Goal: Information Seeking & Learning: Learn about a topic

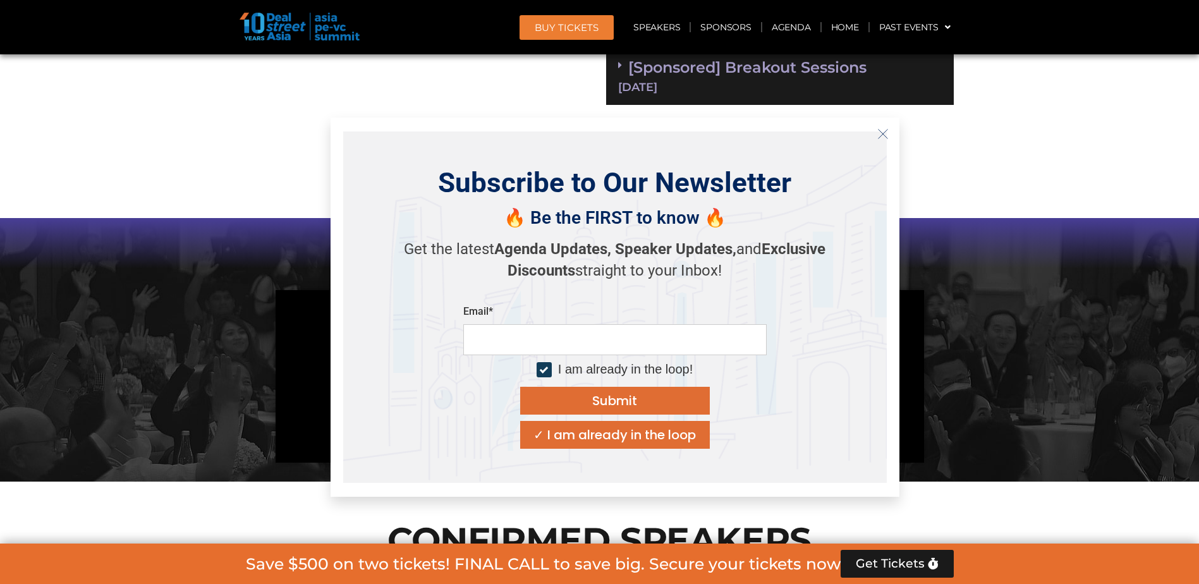
scroll to position [1011, 0]
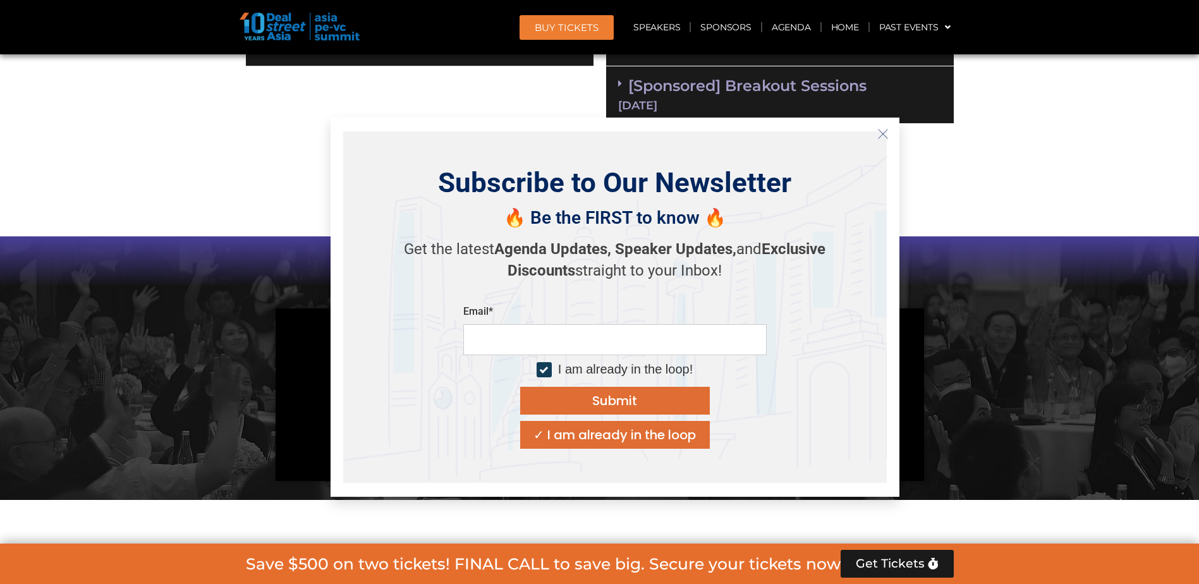
click at [882, 132] on icon "Close" at bounding box center [882, 133] width 11 height 11
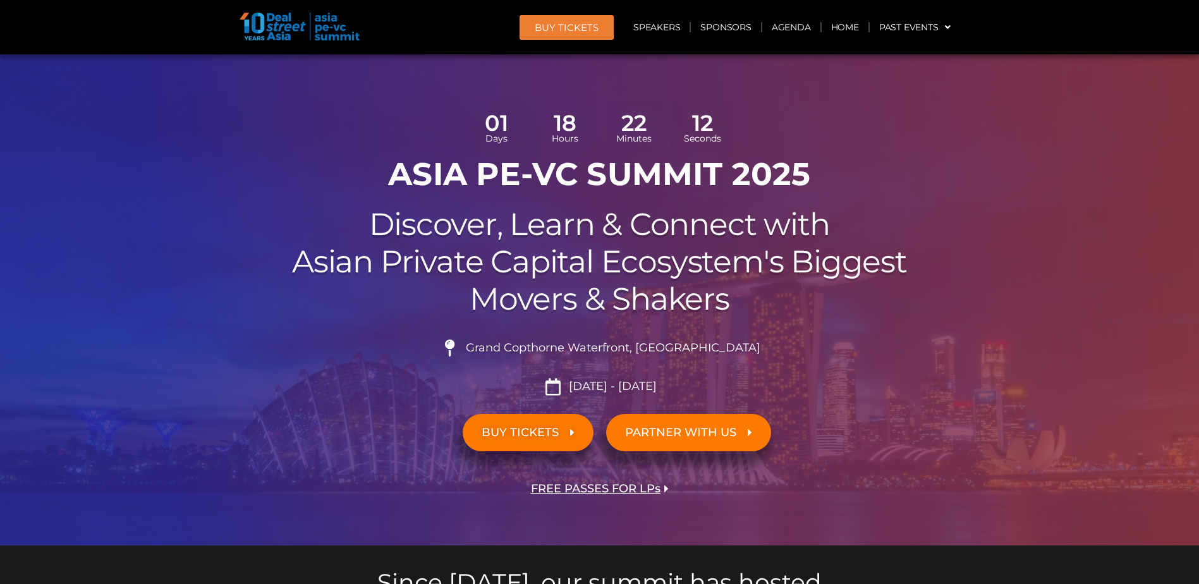
scroll to position [0, 0]
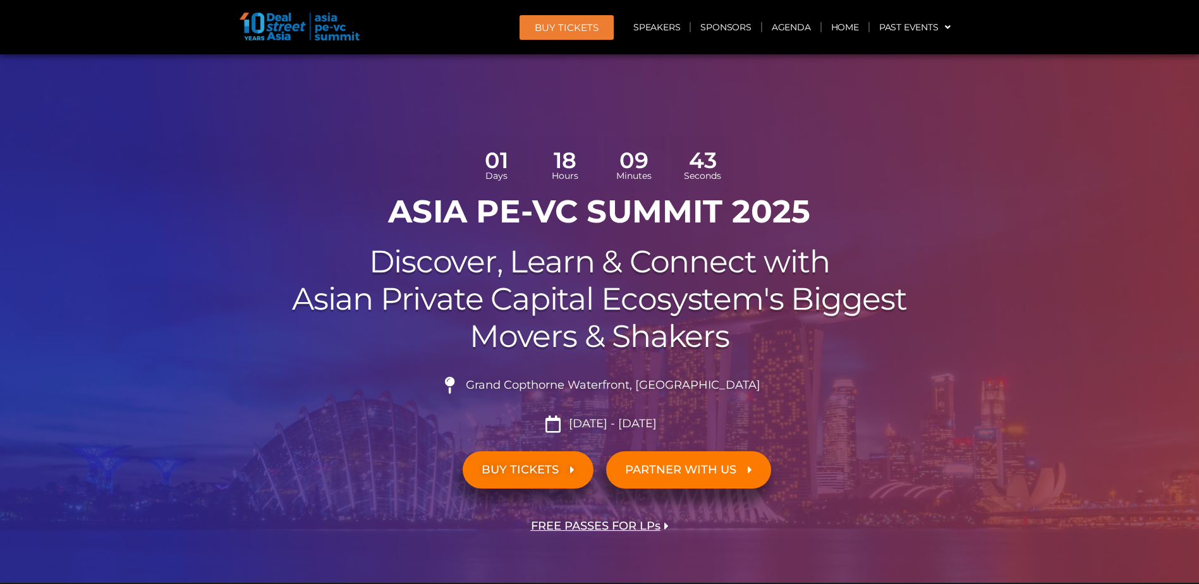
click at [299, 30] on img at bounding box center [300, 27] width 120 height 28
click at [331, 23] on img at bounding box center [300, 27] width 120 height 28
drag, startPoint x: 672, startPoint y: 420, endPoint x: 562, endPoint y: 425, distance: 110.1
click at [562, 425] on li "[DATE] - [DATE]" at bounding box center [600, 423] width 708 height 17
copy li "[DATE] - [DATE]"
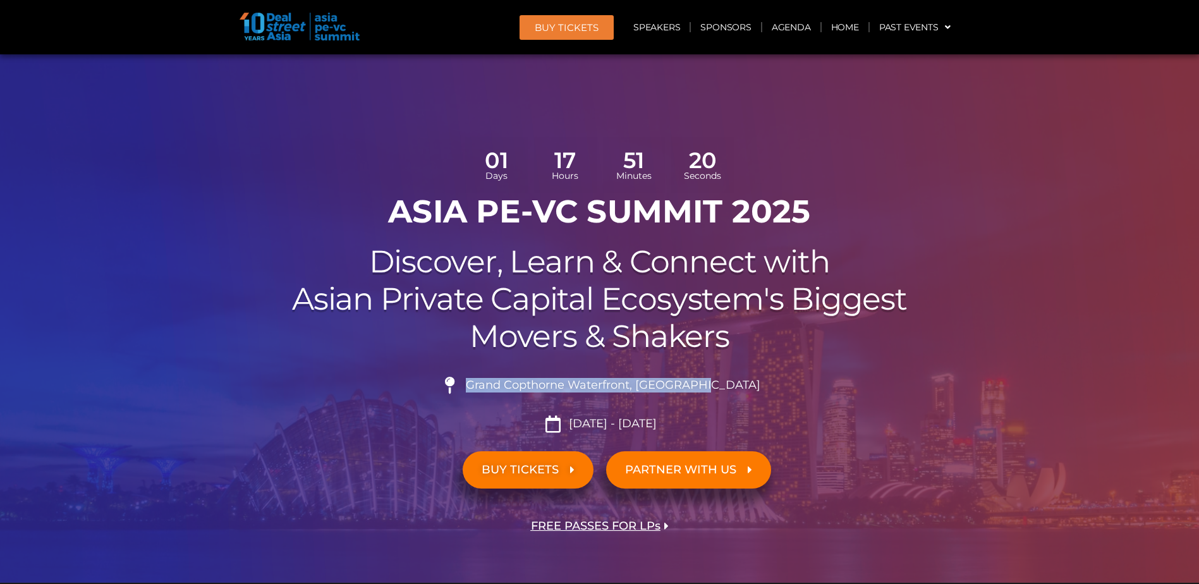
drag, startPoint x: 745, startPoint y: 383, endPoint x: 498, endPoint y: 383, distance: 247.1
click at [498, 383] on li "Grand Copthorne Waterfront, [GEOGRAPHIC_DATA]​" at bounding box center [600, 391] width 708 height 28
copy span "Grand Copthorne Waterfront, [GEOGRAPHIC_DATA]​"
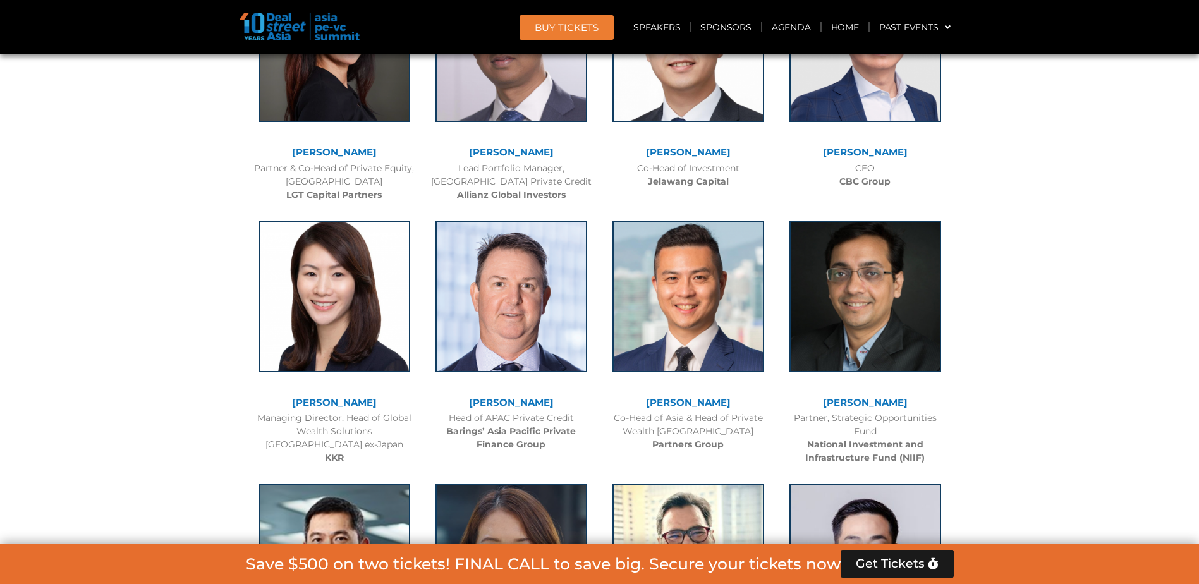
scroll to position [2528, 0]
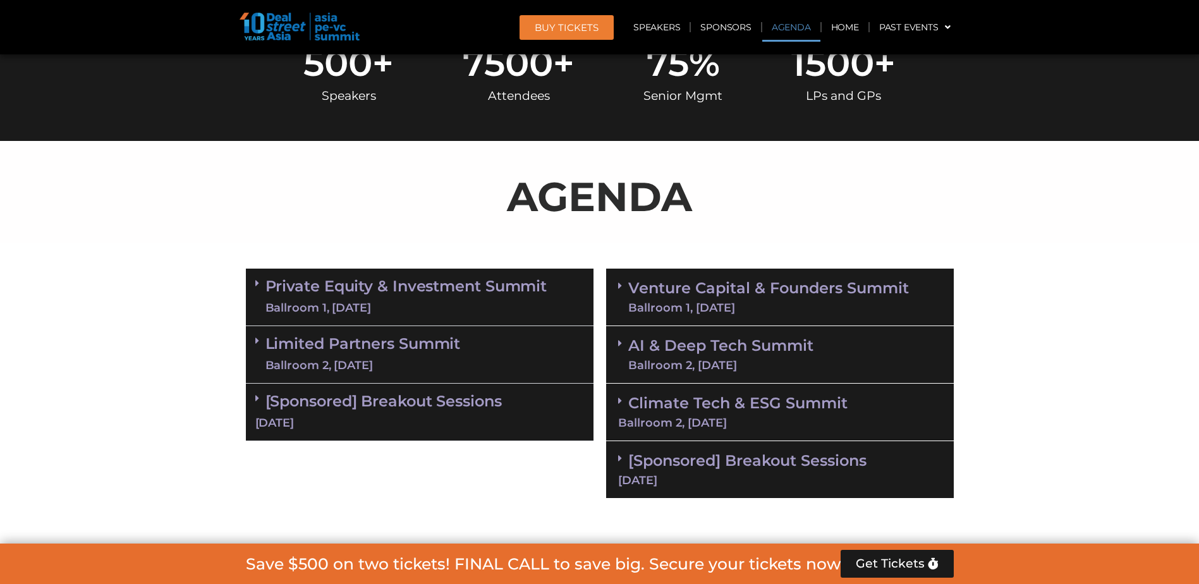
scroll to position [695, 0]
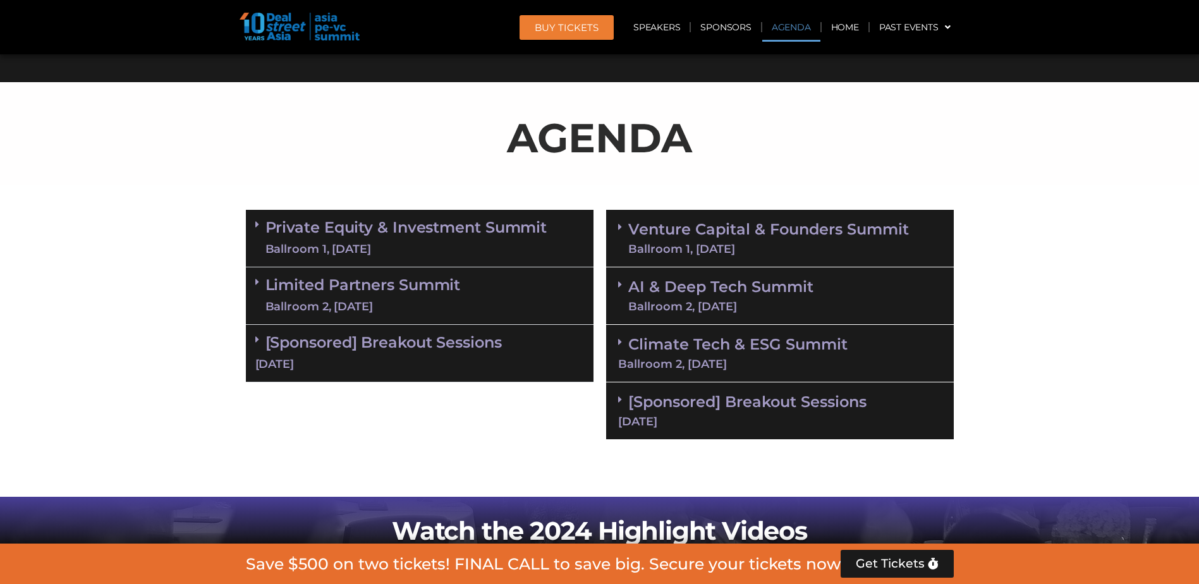
click at [491, 237] on link "Private Equity & Investment Summit Ballroom 1, 10 Sept" at bounding box center [406, 238] width 282 height 38
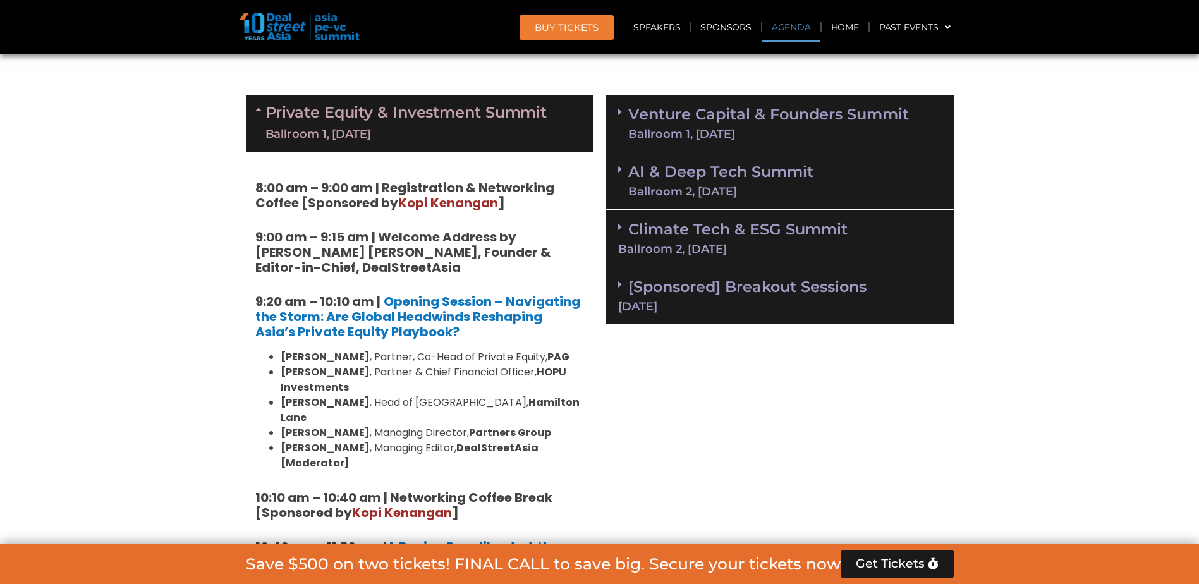
scroll to position [758, 0]
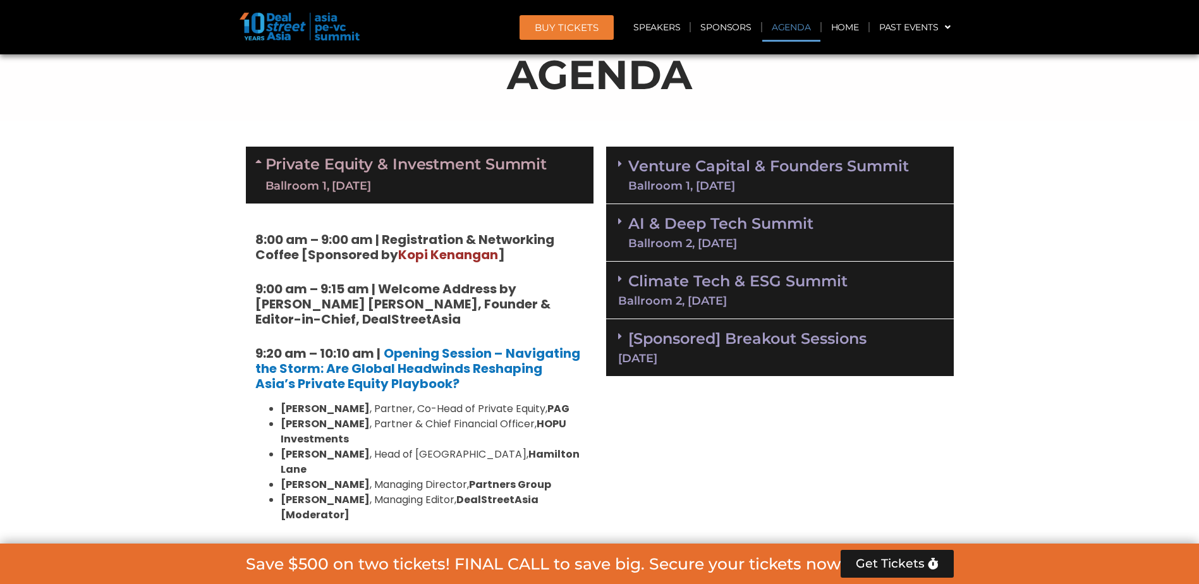
click at [467, 182] on div "Ballroom 1, [DATE]" at bounding box center [406, 186] width 282 height 16
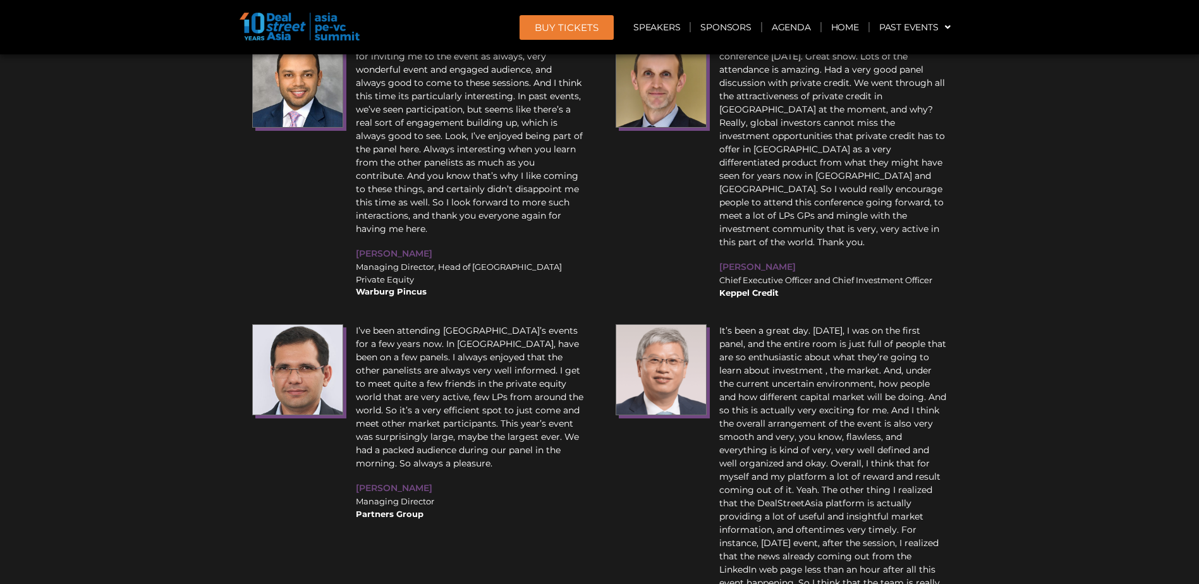
scroll to position [15895, 0]
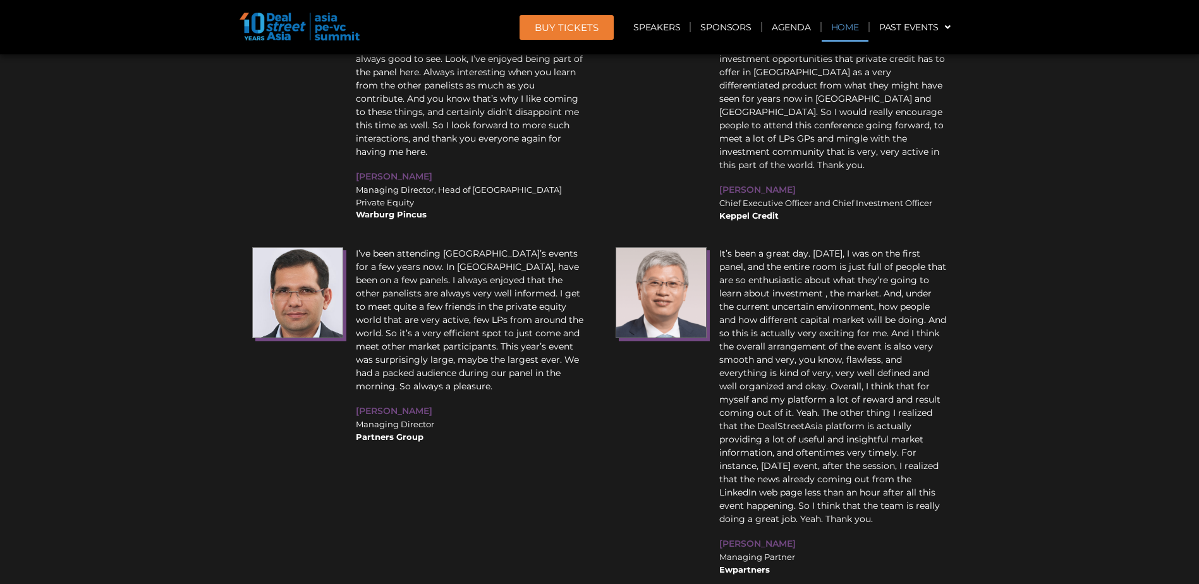
click at [854, 30] on link "Home" at bounding box center [845, 27] width 47 height 29
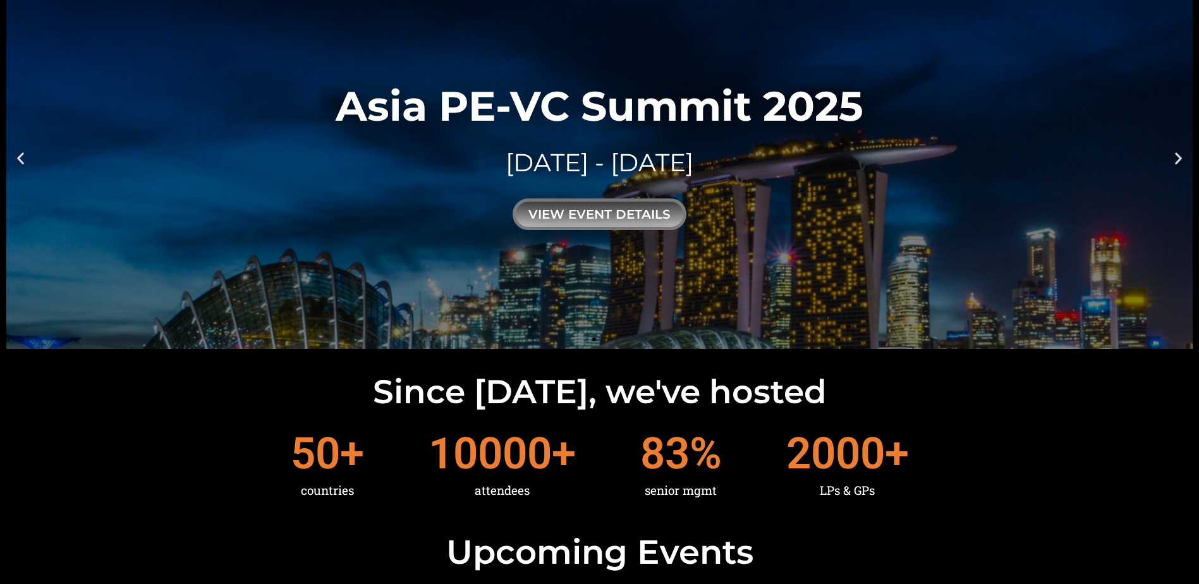
scroll to position [63, 0]
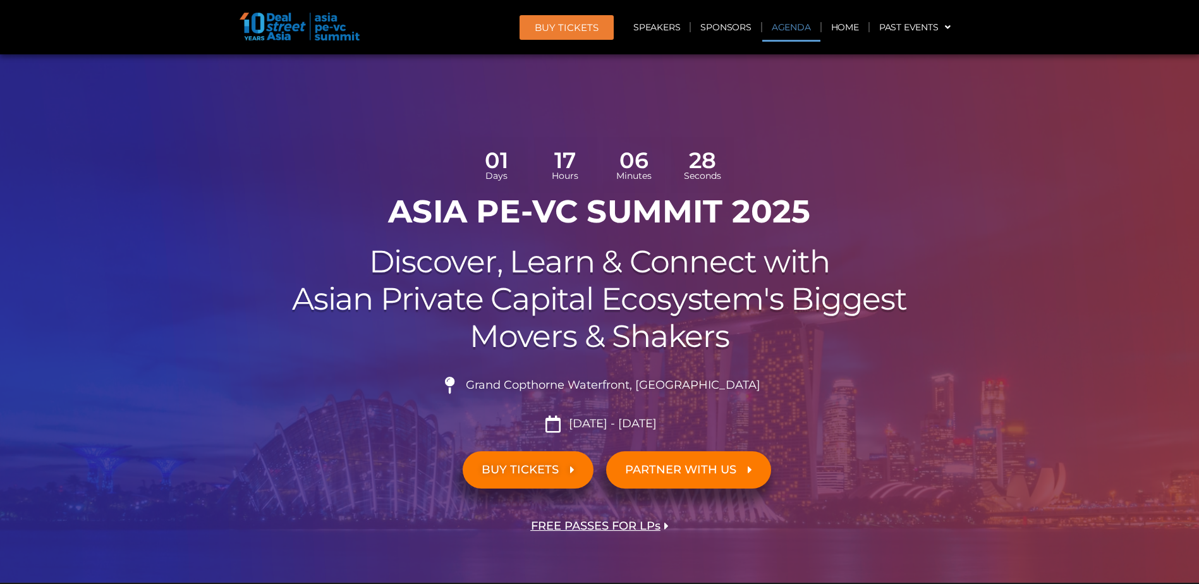
click at [791, 29] on link "Agenda" at bounding box center [791, 27] width 58 height 29
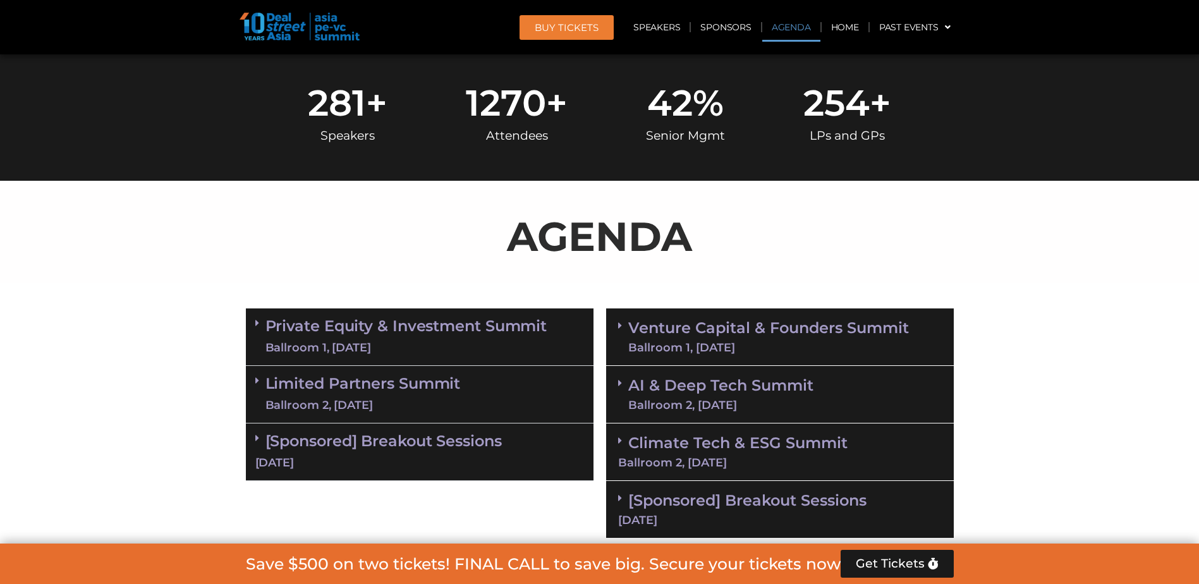
scroll to position [729, 0]
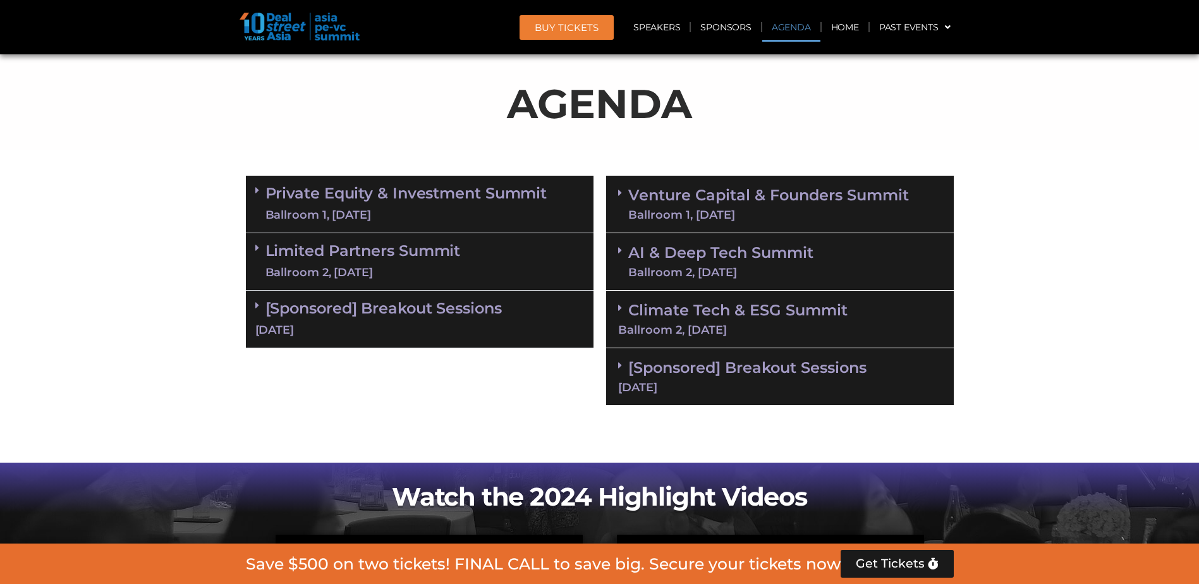
click at [543, 193] on link "Private Equity & Investment Summit Ballroom 1, 10 Sept" at bounding box center [406, 204] width 282 height 38
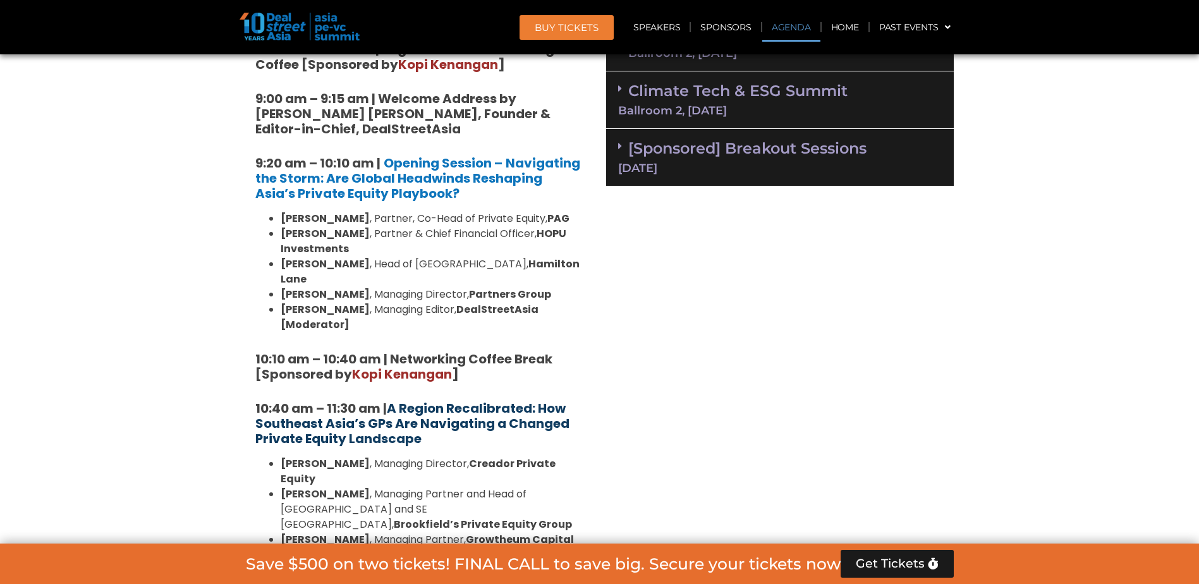
scroll to position [919, 0]
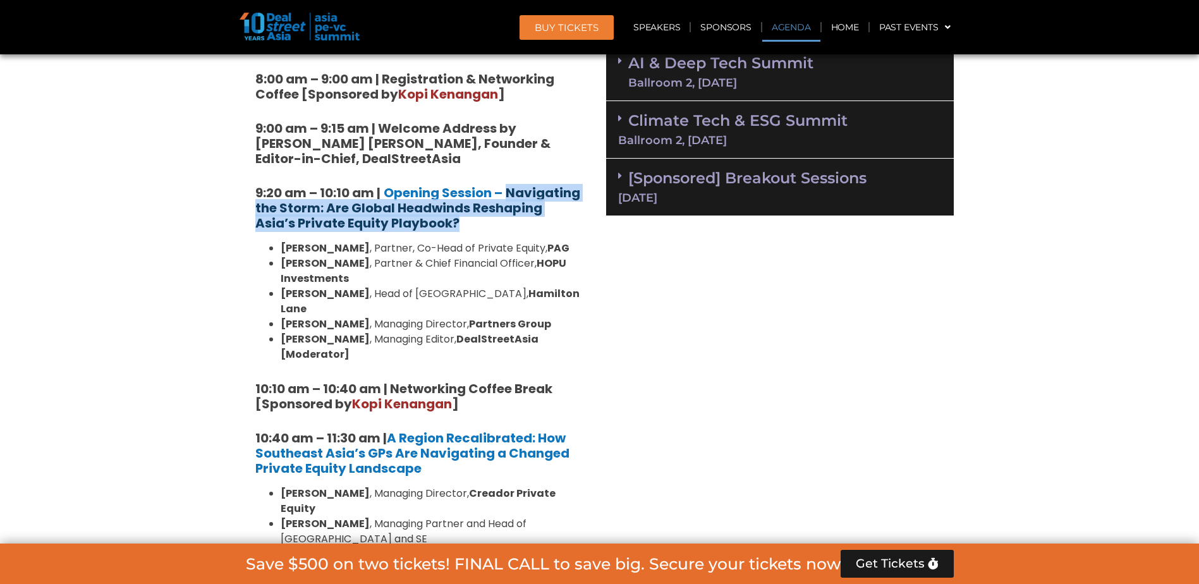
drag, startPoint x: 423, startPoint y: 217, endPoint x: 508, endPoint y: 200, distance: 85.8
click at [508, 200] on h5 "9:20 am – 10:10 am | Opening Session – Navigating the Storm: Are Global Headwin…" at bounding box center [419, 208] width 329 height 46
copy strong "Navigating the Storm: Are Global Headwinds Reshaping Asia’s Private Equity Play…"
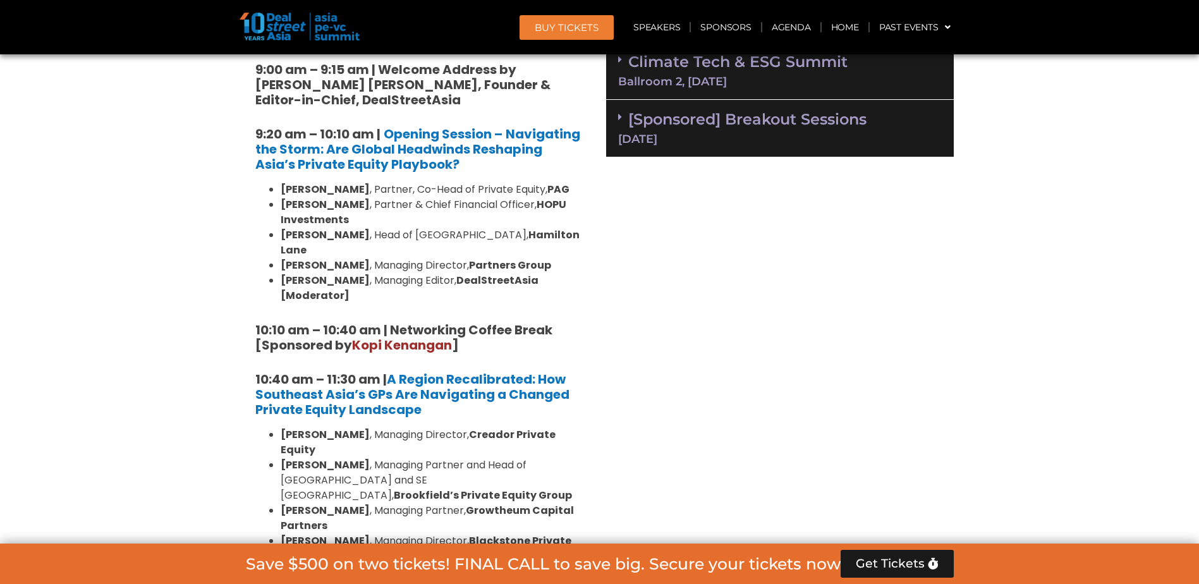
scroll to position [729, 0]
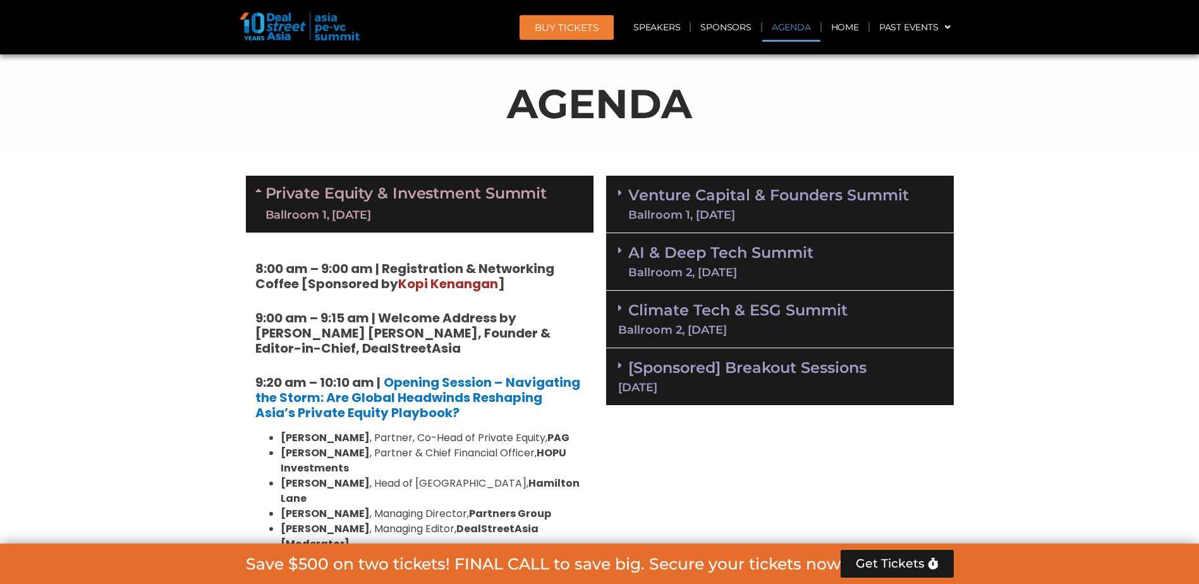
click at [479, 207] on div "Ballroom 1, [DATE]" at bounding box center [406, 215] width 282 height 16
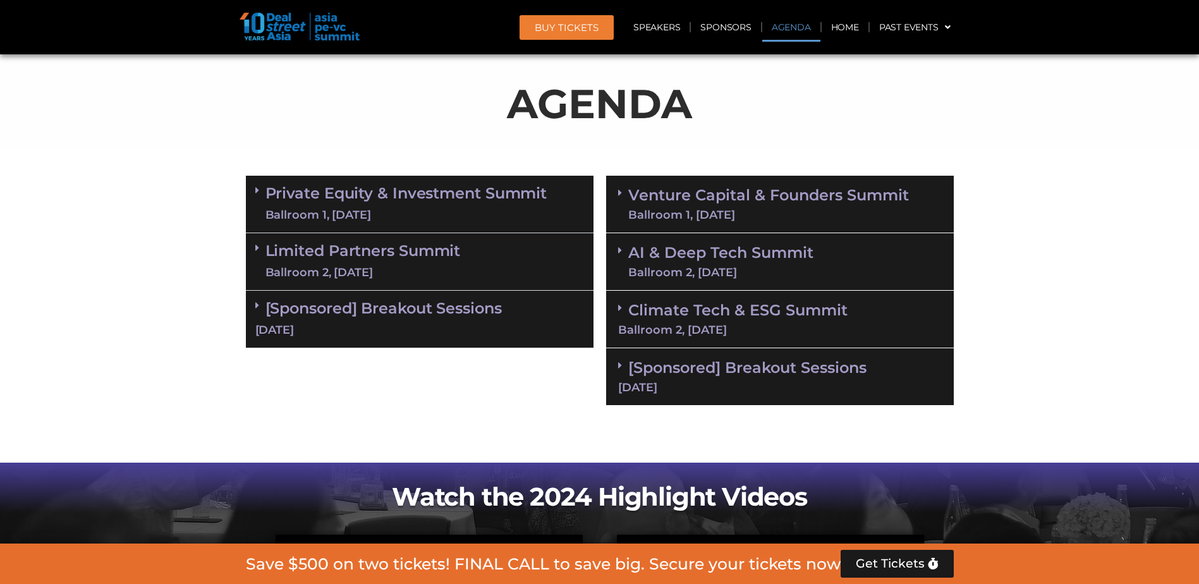
click at [425, 250] on link "Limited Partners Summit Ballroom 2, 10 Sept" at bounding box center [362, 262] width 195 height 38
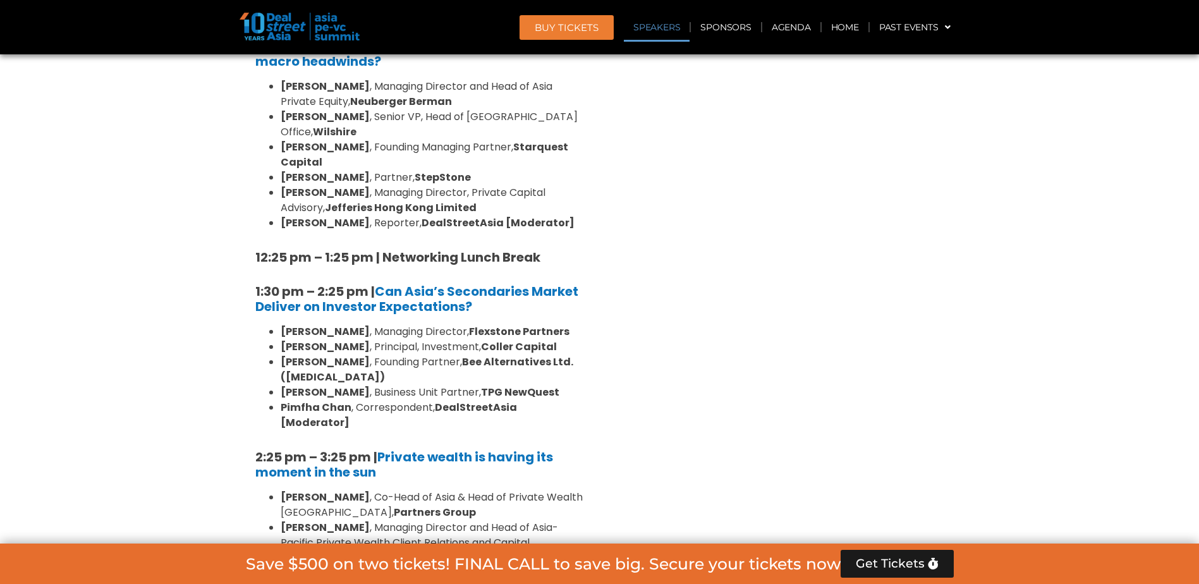
scroll to position [1298, 0]
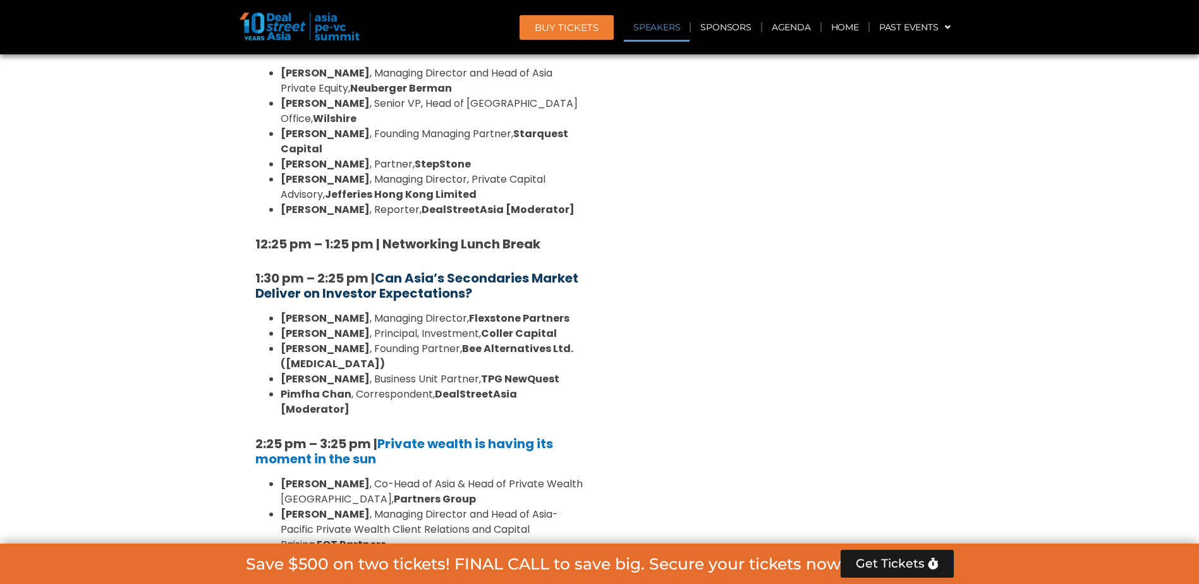
drag, startPoint x: 508, startPoint y: 247, endPoint x: 375, endPoint y: 233, distance: 132.8
click at [375, 271] on h5 "1:30 pm – 2:25 pm | Can Asia’s Secondaries Market Deliver on Investor Expectati…" at bounding box center [419, 286] width 329 height 30
copy b "Can Asia’s Secondaries Market Deliver on Investor Expectations?"
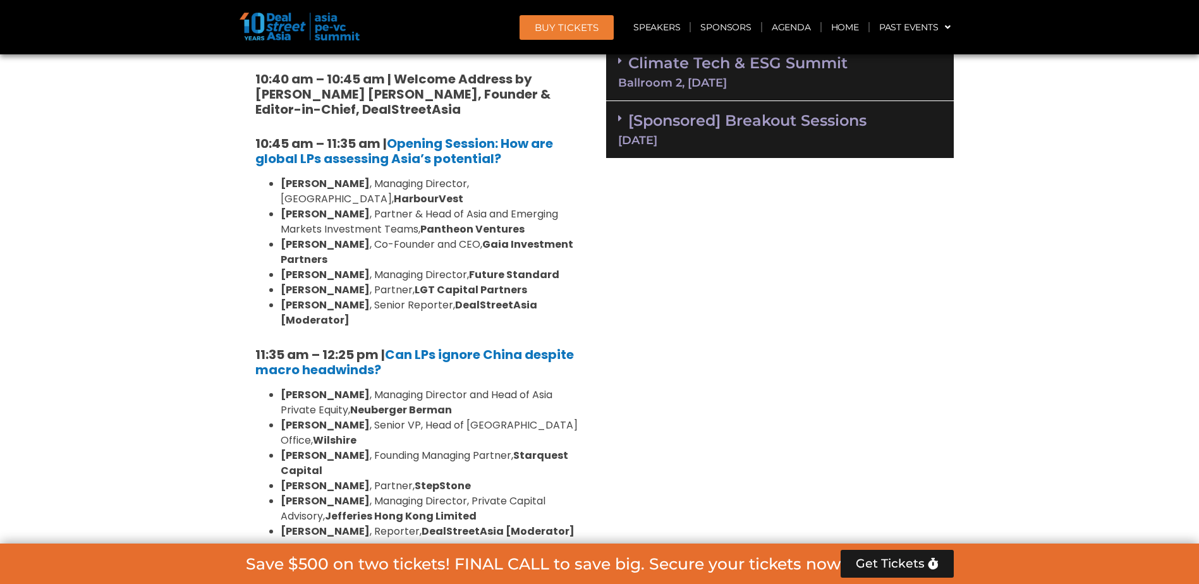
scroll to position [856, 0]
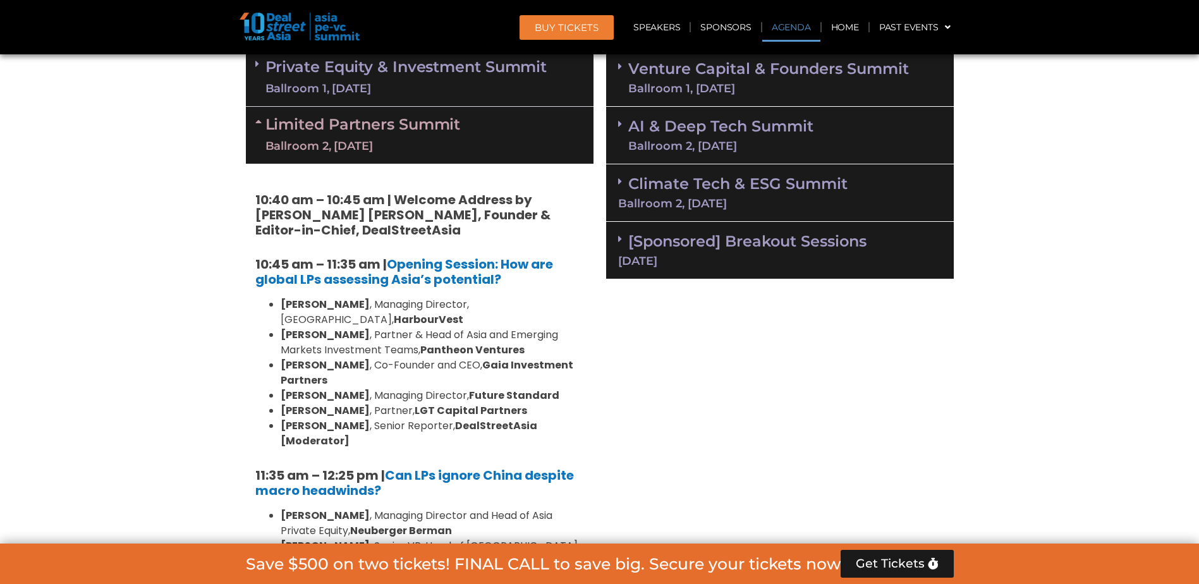
click at [454, 191] on strong "10:40 am – 10:45 am | Welcome Address by [PERSON_NAME] [PERSON_NAME], Founder &…" at bounding box center [402, 215] width 295 height 48
click at [411, 161] on div "Limited Partners Summit Ballroom 2, 10 Sept" at bounding box center [420, 135] width 348 height 57
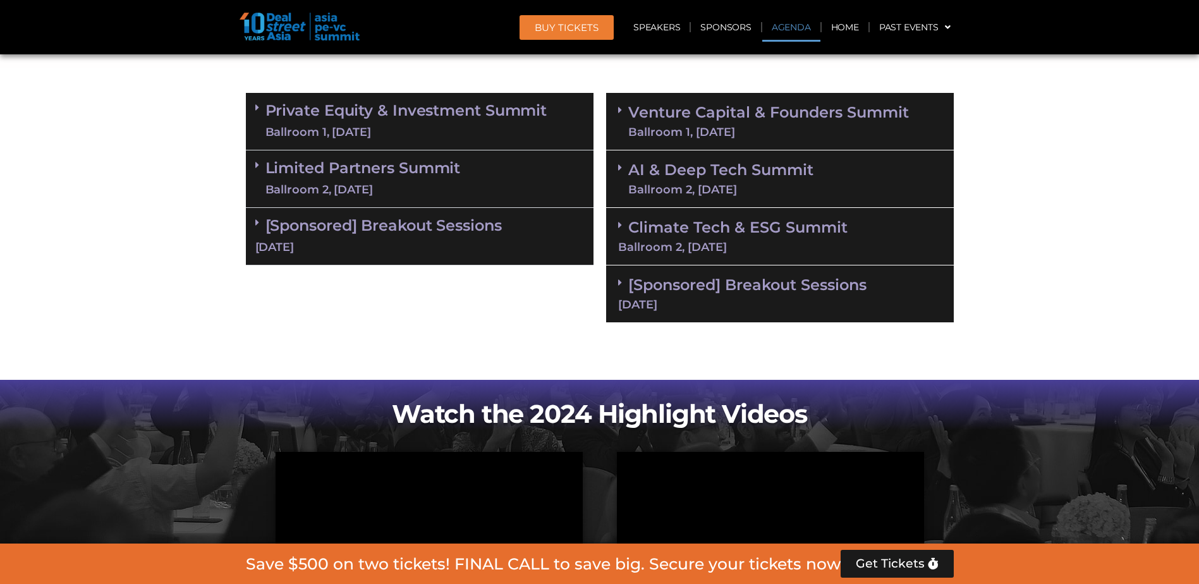
scroll to position [793, 0]
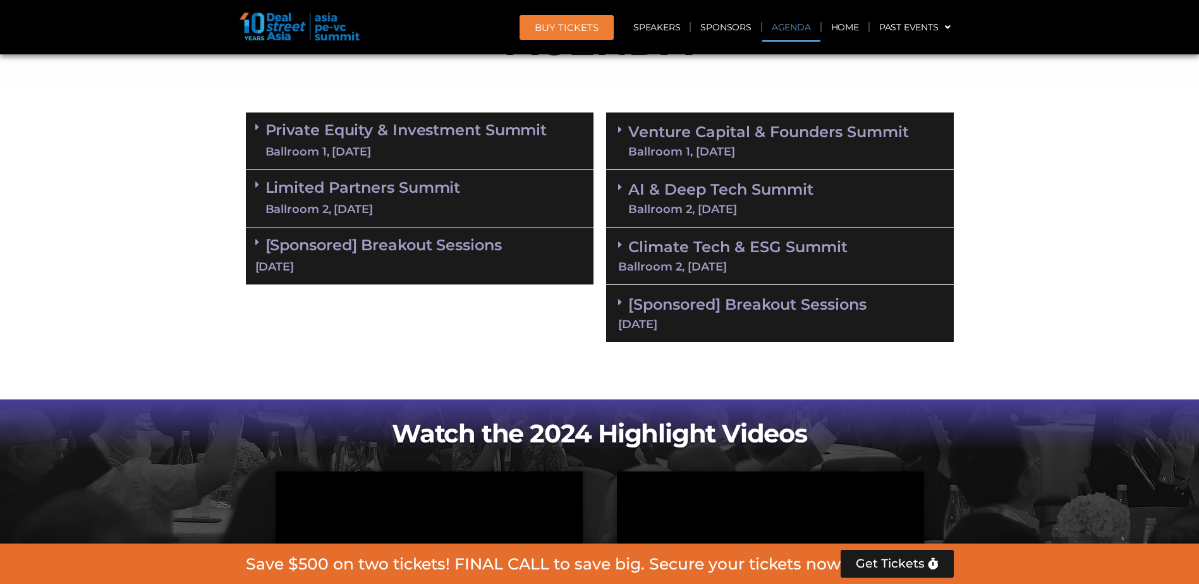
click at [727, 142] on link "Venture Capital & Founders​ Summit Ballroom 1, 11 Sept" at bounding box center [768, 141] width 281 height 33
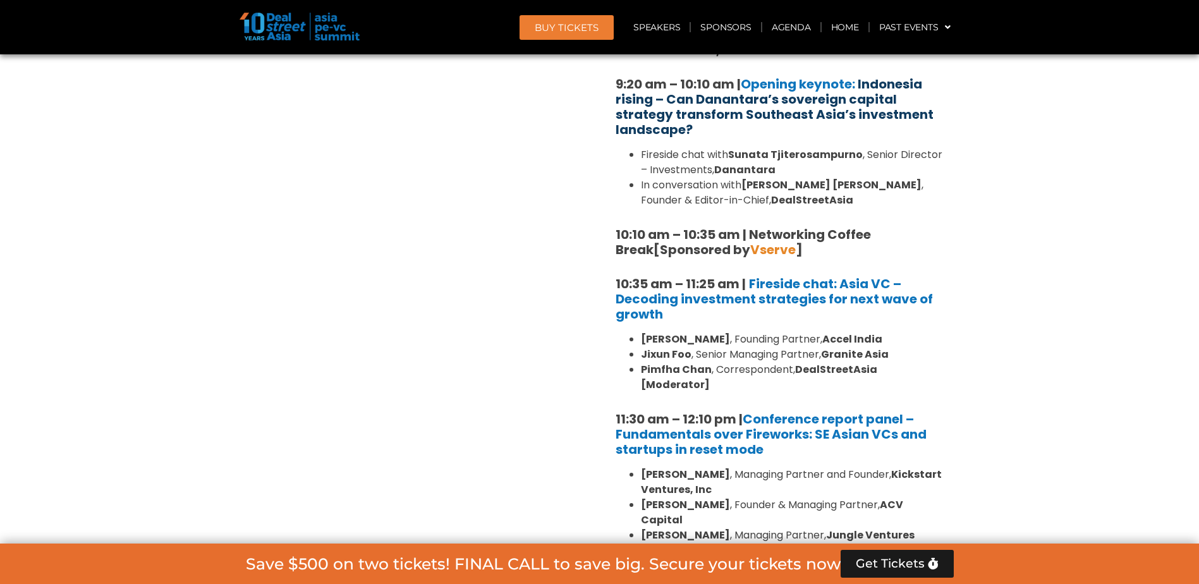
scroll to position [1045, 0]
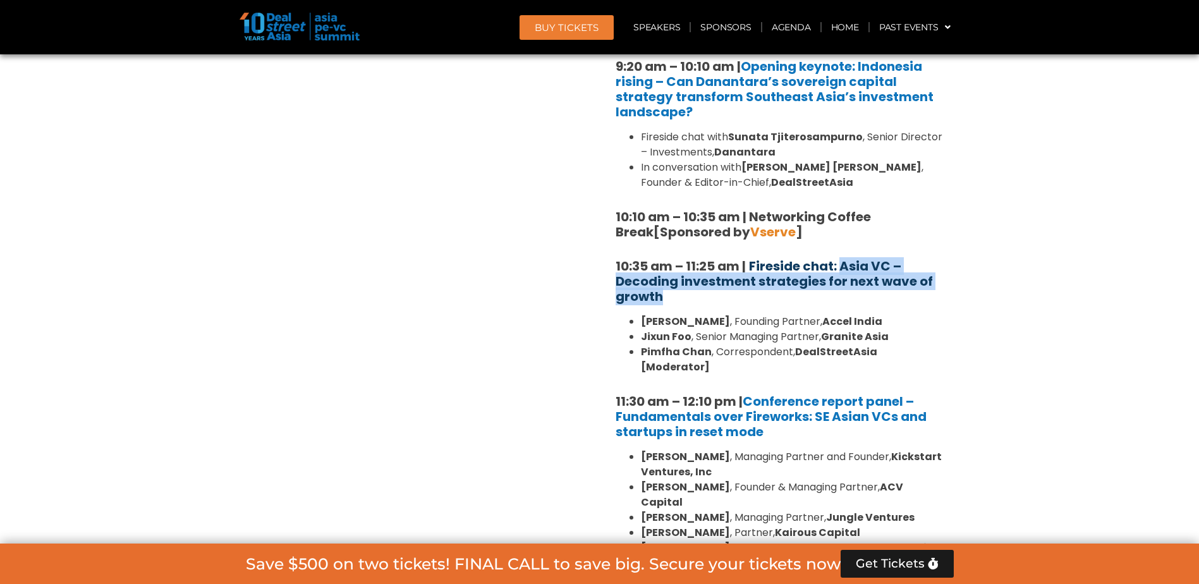
drag, startPoint x: 675, startPoint y: 299, endPoint x: 839, endPoint y: 268, distance: 166.6
click at [839, 268] on h5 "10:35 am – 11:25 am | Fireside chat: Asia VC – Decoding investment strategies f…" at bounding box center [780, 281] width 329 height 46
copy b "Asia VC – Decoding investment strategies for next wave of growth"
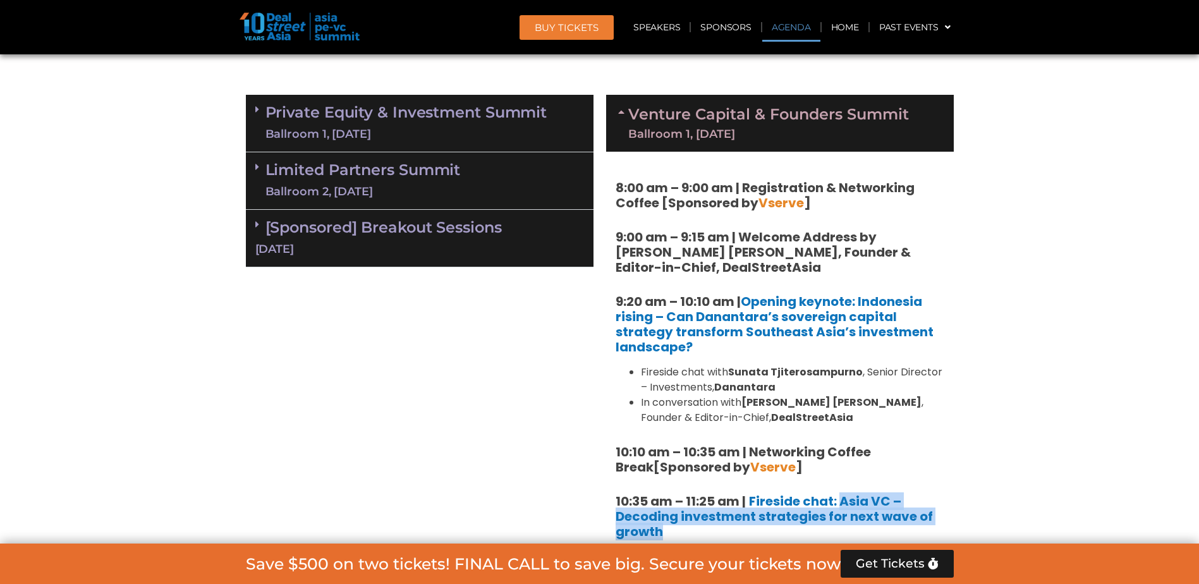
scroll to position [793, 0]
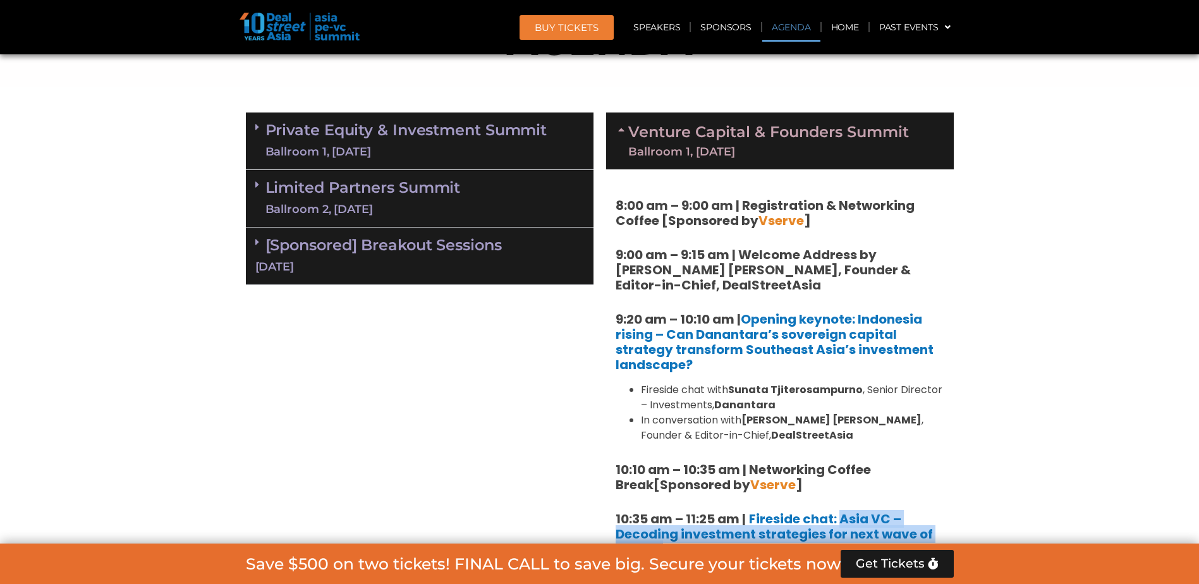
click at [829, 153] on div "Ballroom 1, [DATE]" at bounding box center [768, 151] width 281 height 11
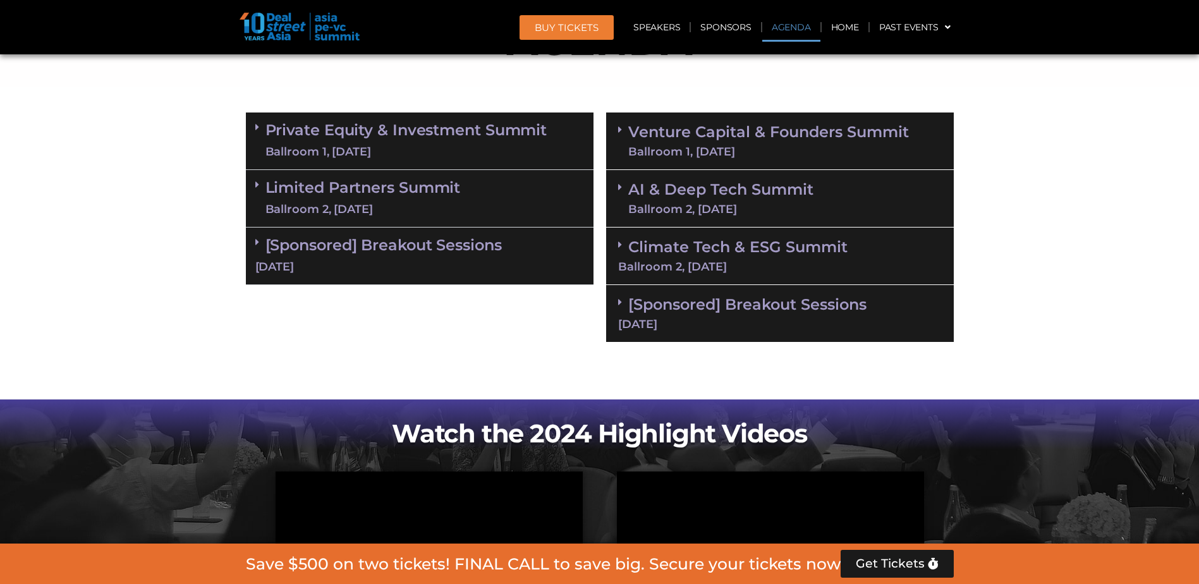
click at [762, 195] on link "AI & Deep Tech Summit Ballroom 2, 11 Sept" at bounding box center [720, 198] width 185 height 33
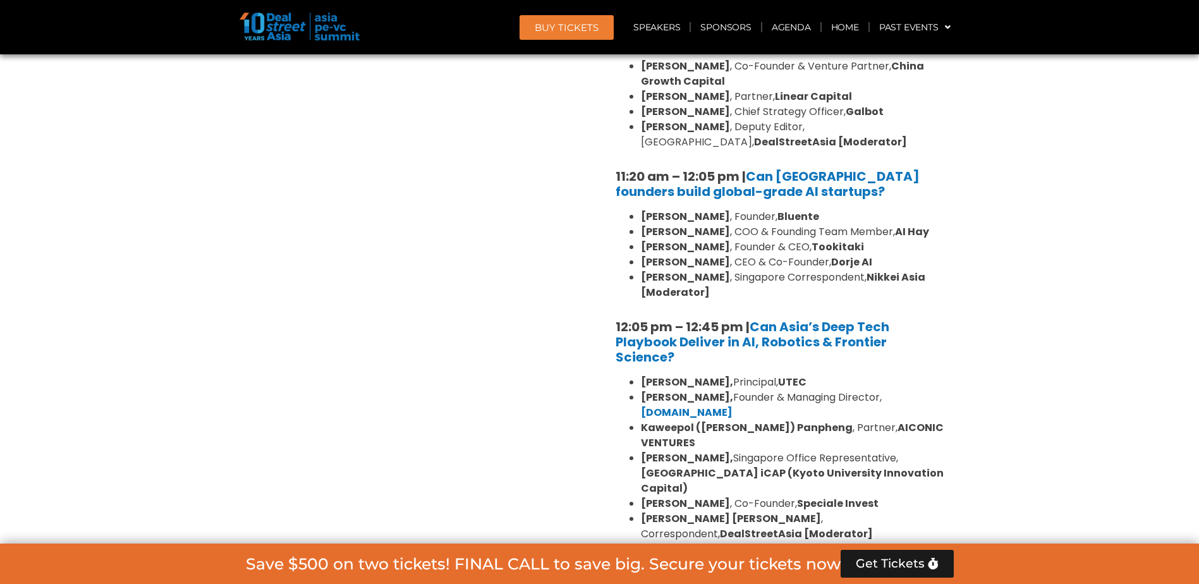
scroll to position [1109, 0]
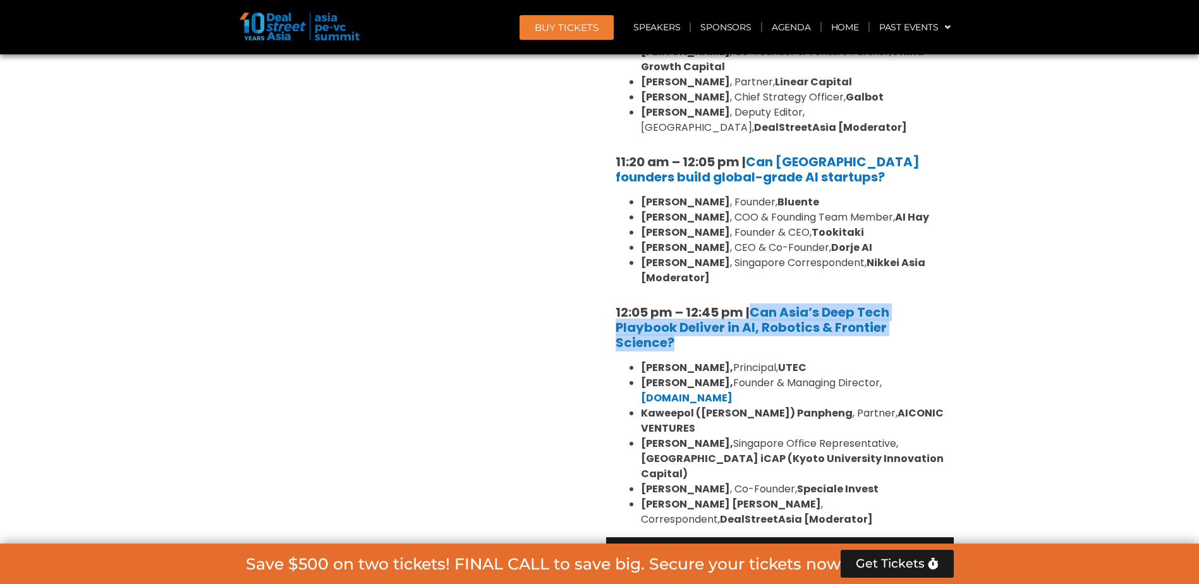
drag, startPoint x: 696, startPoint y: 341, endPoint x: 751, endPoint y: 307, distance: 65.1
click at [751, 307] on h5 "12:05 pm – 12:45 pm | Can Asia’s Deep Tech Playbook Deliver in AI, Robotics & F…" at bounding box center [780, 328] width 329 height 46
copy link "Can Asia’s Deep Tech Playbook Deliver in AI, Robotics & Frontier Science?"
click at [1027, 336] on section "Private Equity & Investment Summit Ballroom 1, 10 Sept 8:00 am – 9:00 am | Regi…" at bounding box center [599, 224] width 1199 height 868
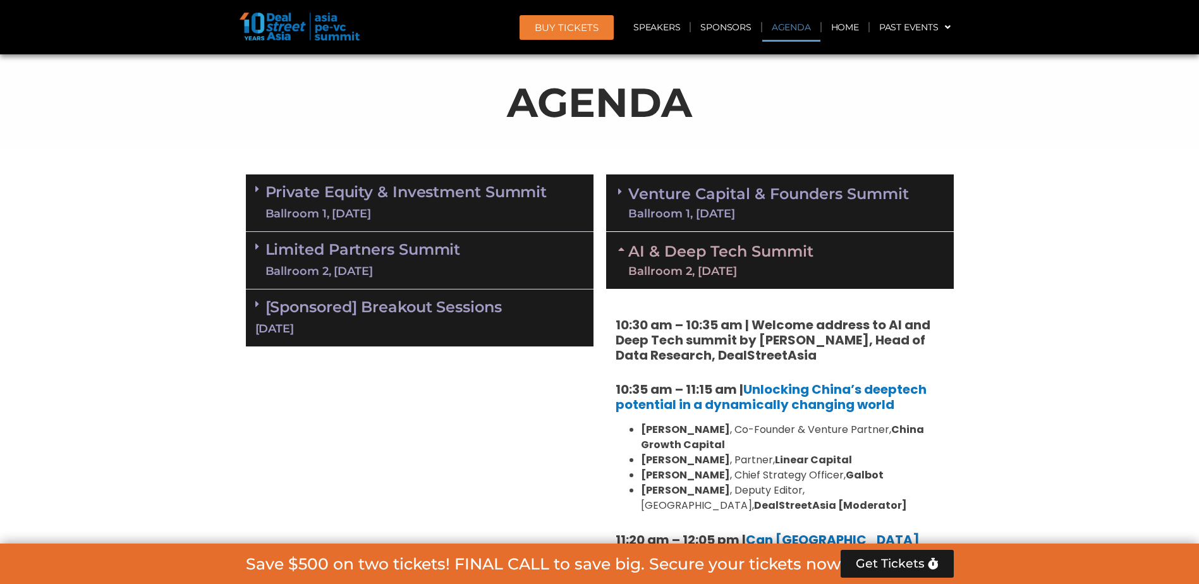
scroll to position [729, 0]
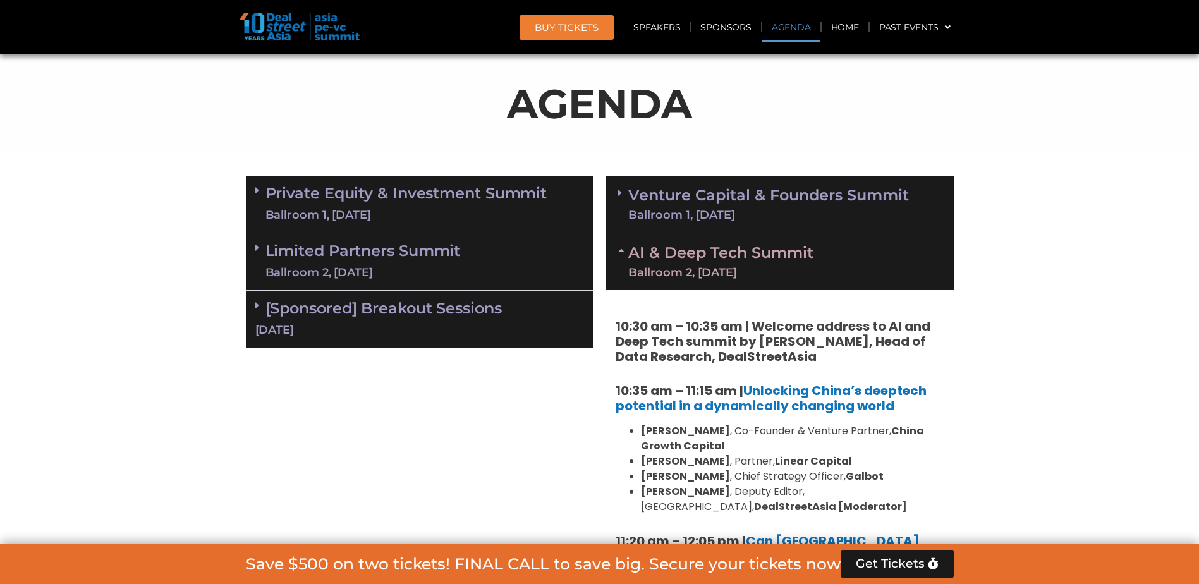
click at [688, 252] on link "AI & Deep Tech Summit Ballroom 2, 11 Sept" at bounding box center [720, 261] width 185 height 33
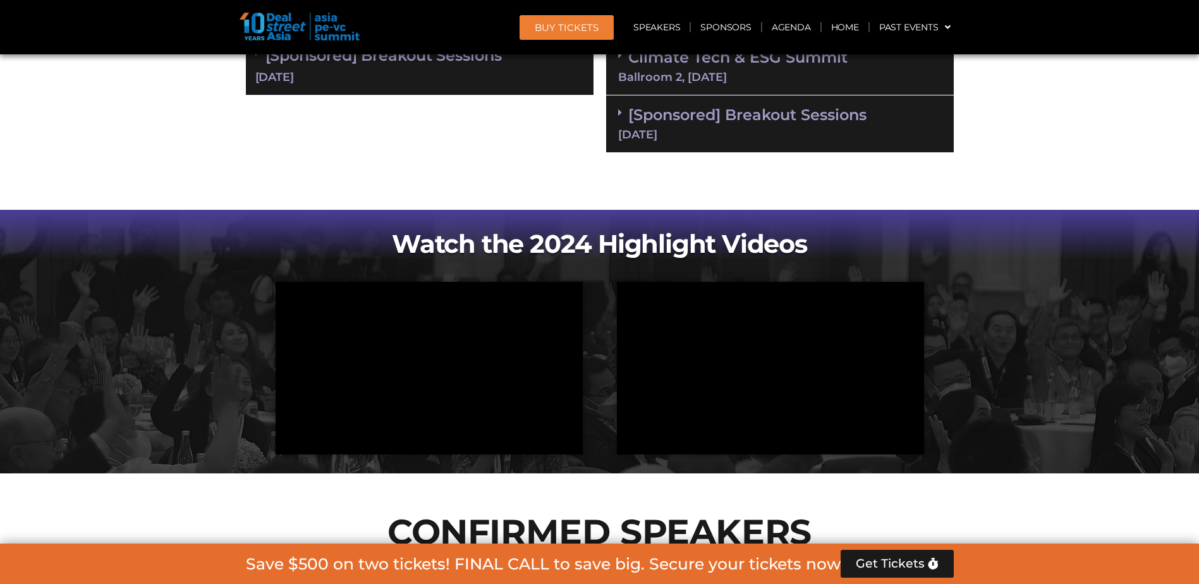
scroll to position [919, 0]
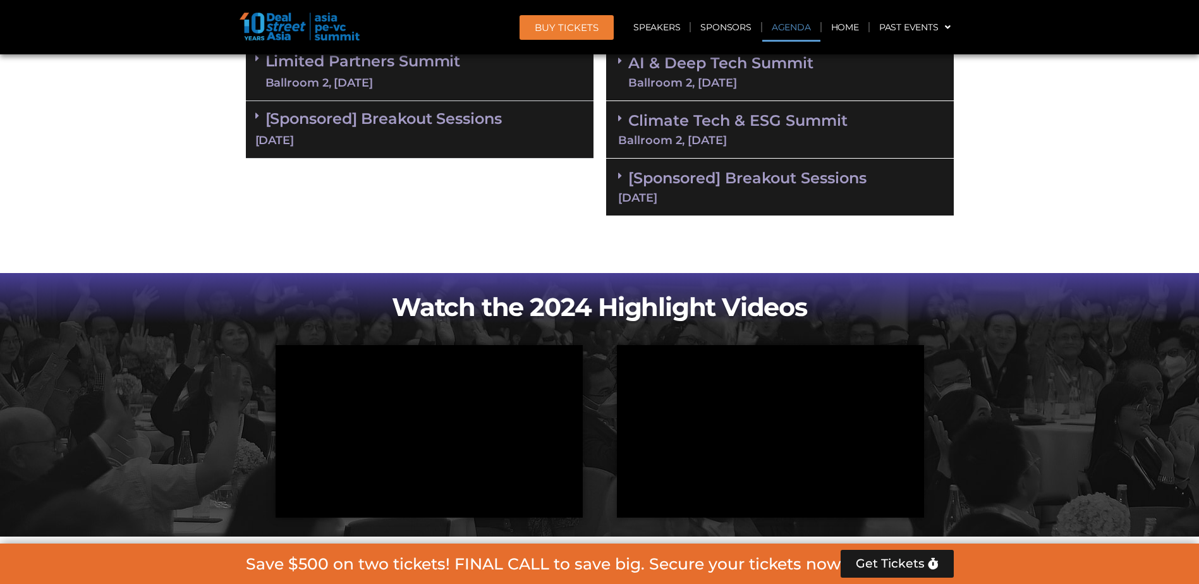
click at [721, 137] on div "Ballroom 2, [DATE]" at bounding box center [780, 140] width 324 height 11
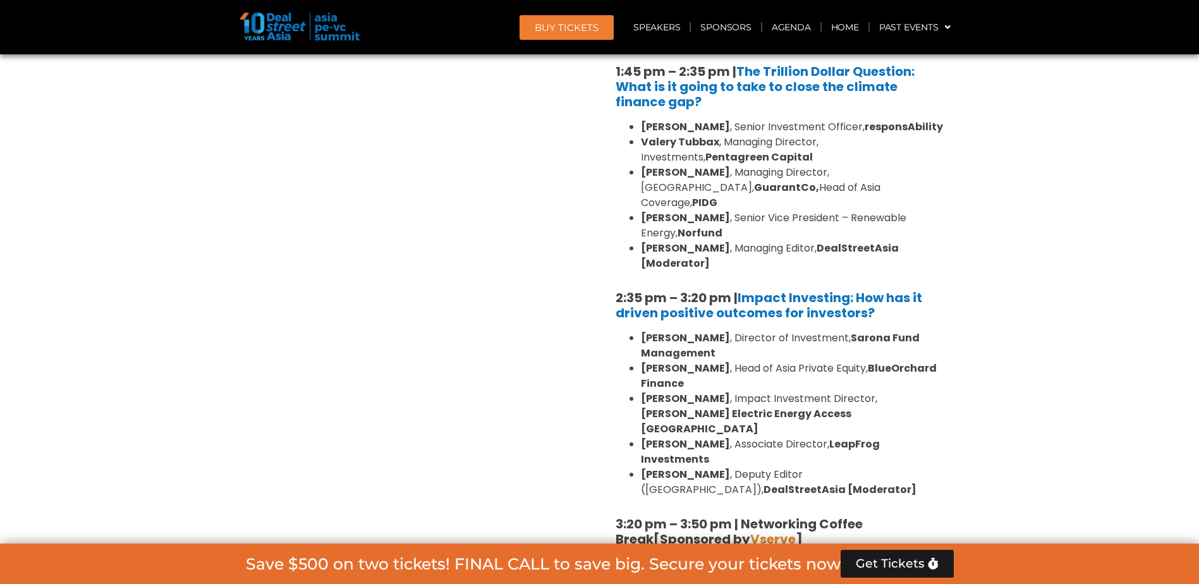
scroll to position [1109, 0]
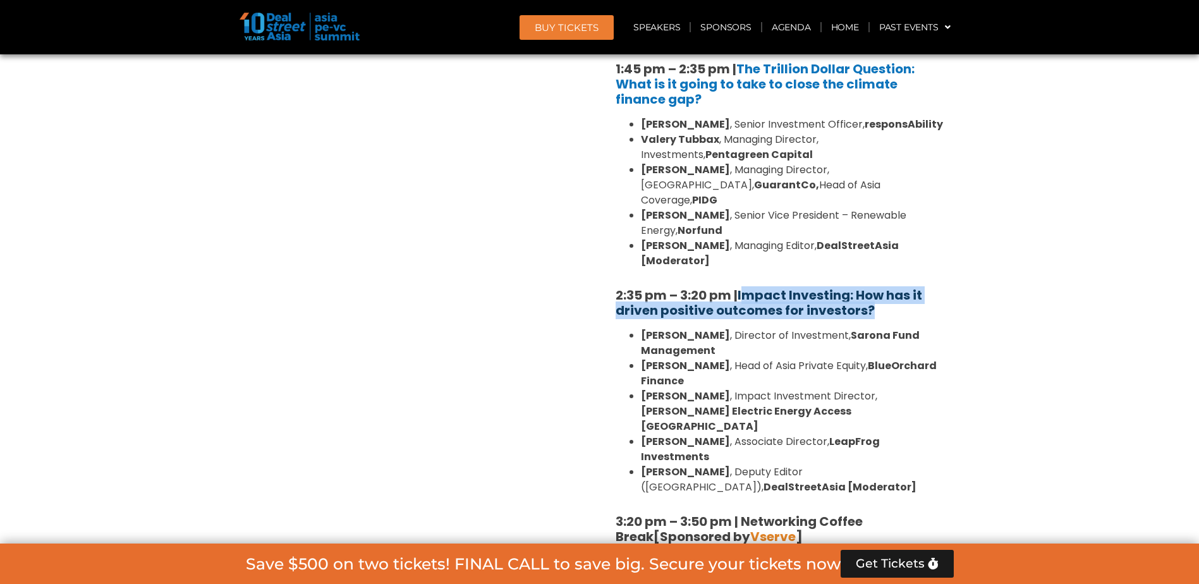
drag, startPoint x: 895, startPoint y: 286, endPoint x: 743, endPoint y: 265, distance: 153.1
click at [743, 288] on h5 "2:35 pm – 3:20 pm | Impact Investing: How has it driven positive outcomes for i…" at bounding box center [780, 303] width 329 height 30
copy link "mpact Investing: How has it driven positive outcomes for investors?"
click at [975, 312] on section "Private Equity & Investment Summit Ballroom 1, 10 Sept 8:00 am – 9:00 am | Regi…" at bounding box center [599, 474] width 1199 height 1369
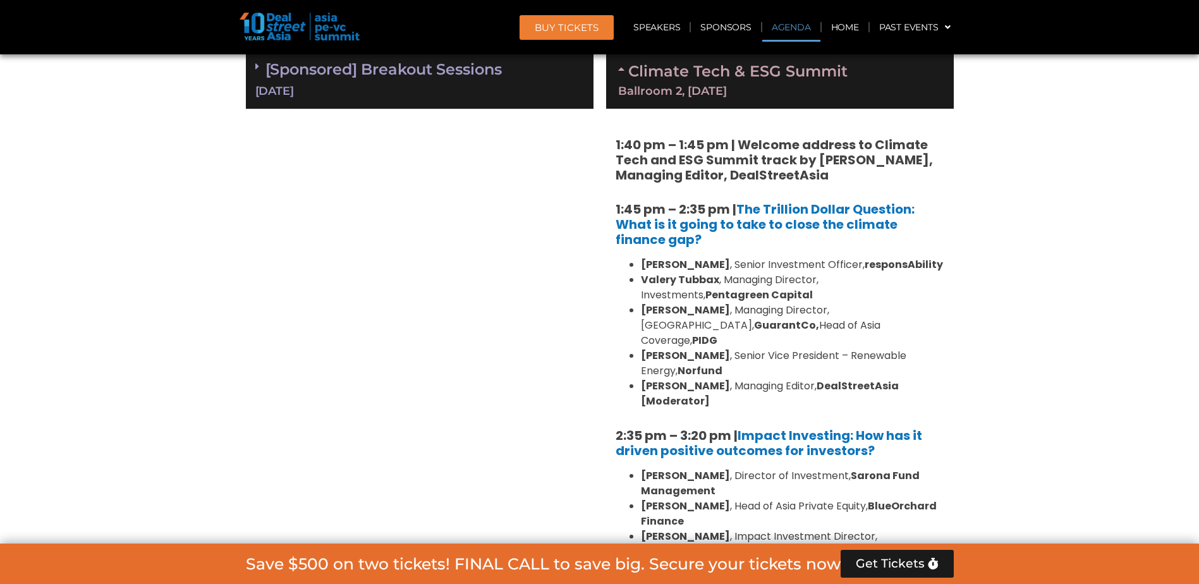
scroll to position [793, 0]
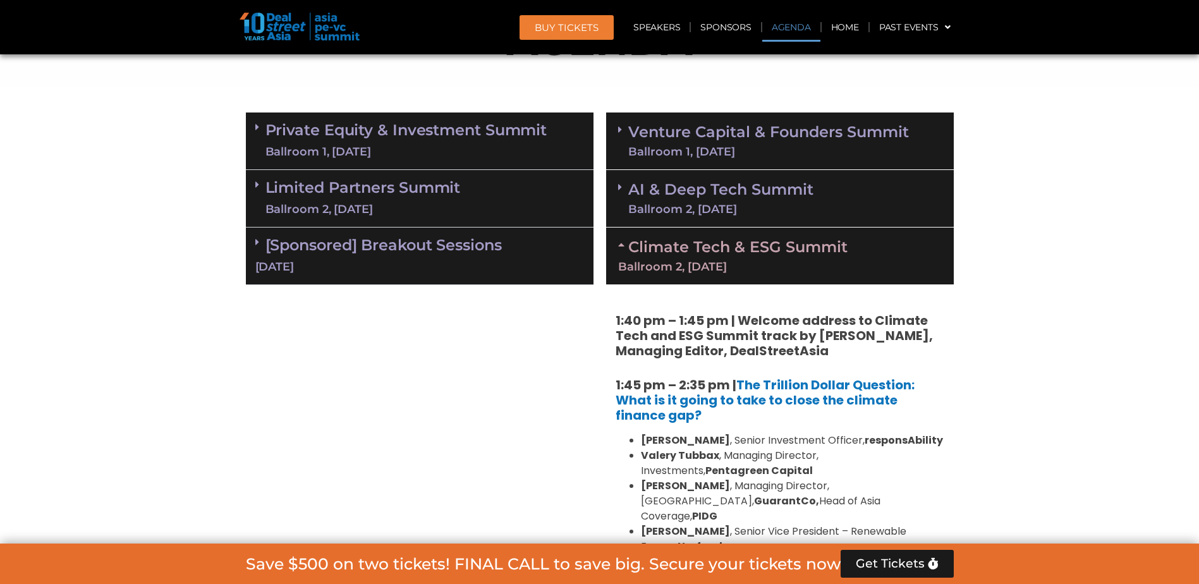
click at [772, 261] on div "Ballroom 2, [DATE]" at bounding box center [780, 266] width 324 height 11
